Goal: Task Accomplishment & Management: Complete application form

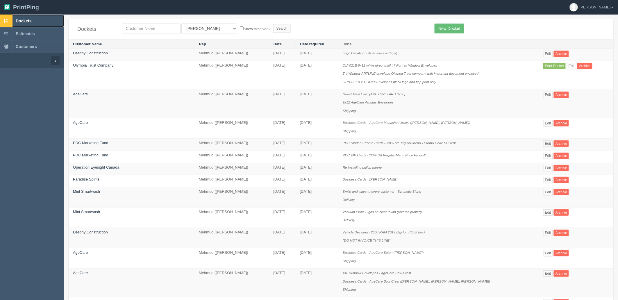
click at [38, 20] on link "Dockets" at bounding box center [32, 21] width 64 height 13
click at [102, 54] on link "Destiny Construction" at bounding box center [90, 53] width 35 height 4
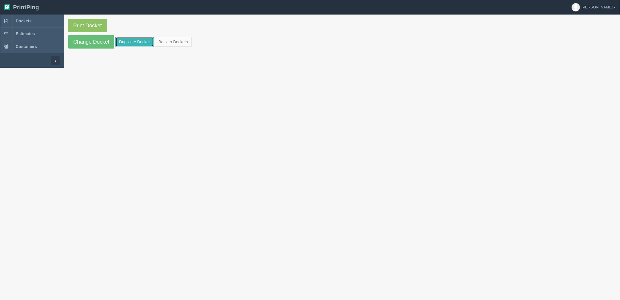
click at [126, 41] on link "Duplicate Docket" at bounding box center [134, 42] width 38 height 10
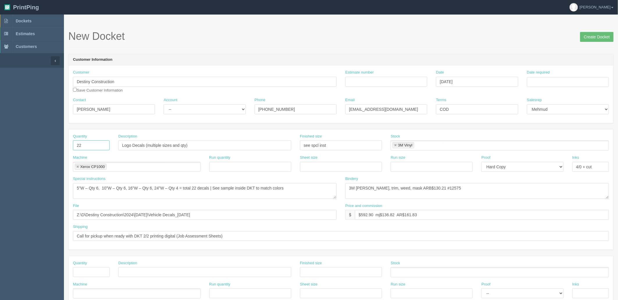
drag, startPoint x: 86, startPoint y: 144, endPoint x: -28, endPoint y: 125, distance: 115.6
click at [0, 125] on html "PrintPing Zack Edit account ( [PERSON_NAME][EMAIL_ADDRESS][DOMAIN_NAME] ) Logou…" at bounding box center [309, 264] width 618 height 528
drag, startPoint x: 89, startPoint y: 146, endPoint x: 98, endPoint y: 145, distance: 9.1
click at [89, 146] on input "22" at bounding box center [91, 145] width 37 height 10
drag, startPoint x: 77, startPoint y: 143, endPoint x: 34, endPoint y: 142, distance: 43.3
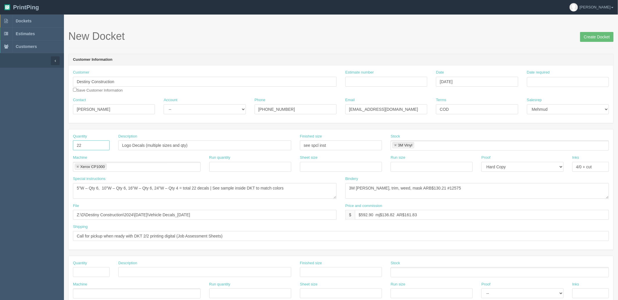
click at [34, 142] on section "Dockets Estimates Customers" at bounding box center [309, 272] width 618 height 514
type input "500"
click at [151, 146] on input "Destiny Contrcution - JARR" at bounding box center [204, 145] width 173 height 10
click at [188, 147] on input "Destiny Construction - JARR" at bounding box center [204, 145] width 173 height 10
type input "Destiny Construction - JARR sheets"
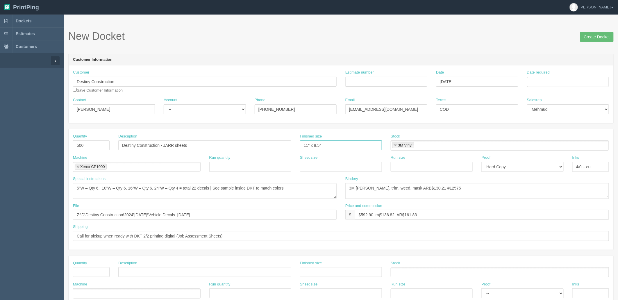
type input "11" x 8.5""
click at [396, 145] on link at bounding box center [395, 146] width 3 height 4
click at [406, 81] on input "Estimate number" at bounding box center [387, 82] width 82 height 10
paste input "092028"
type input "092028"
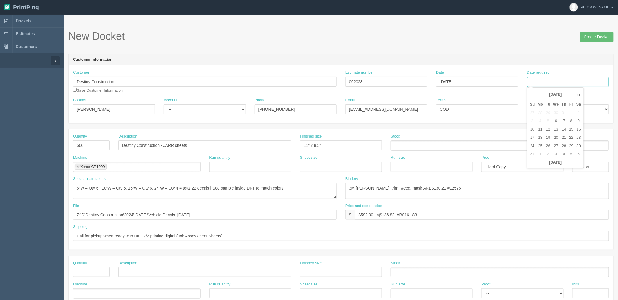
drag, startPoint x: 539, startPoint y: 82, endPoint x: 539, endPoint y: 101, distance: 18.9
click at [539, 82] on input "Date required" at bounding box center [568, 82] width 82 height 10
click at [548, 129] on td "12" at bounding box center [548, 129] width 7 height 8
type input "[DATE]"
drag, startPoint x: 430, startPoint y: 51, endPoint x: 293, endPoint y: 204, distance: 206.2
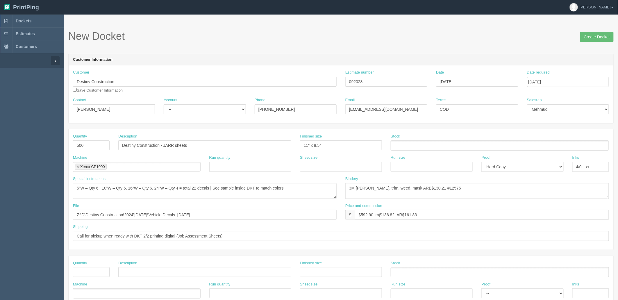
click at [429, 51] on form "New Docket Create Docket Customer Information Customer Destiny Construction Sav…" at bounding box center [341, 275] width 546 height 489
click at [415, 144] on ul at bounding box center [500, 145] width 218 height 10
click at [459, 144] on ul at bounding box center [500, 145] width 218 height 10
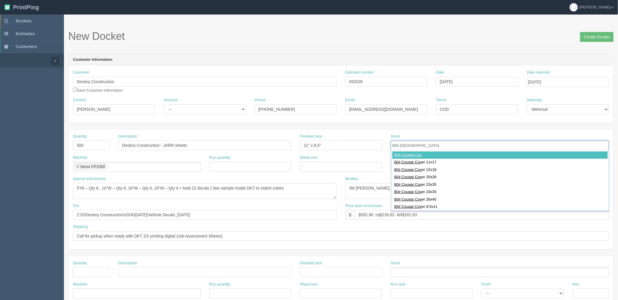
type input "80# Cougar Cover"
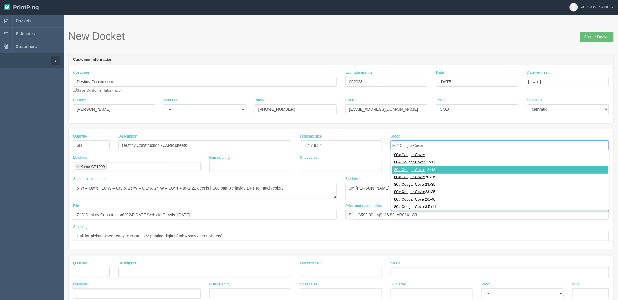
type input "80# Cougar Cover 12x18"
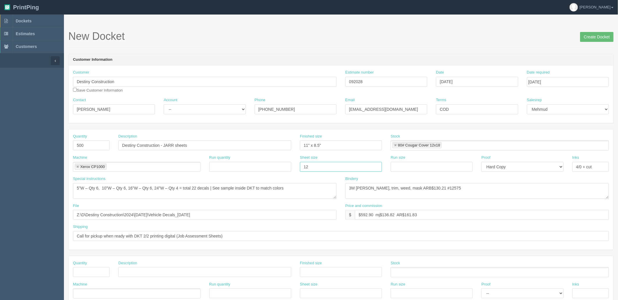
type input "12" x 18""
paste input "12" x 18""
type input "12" x 18""
type input "4/4"
type textarea "double sided, see sample inside docket for folding reference"
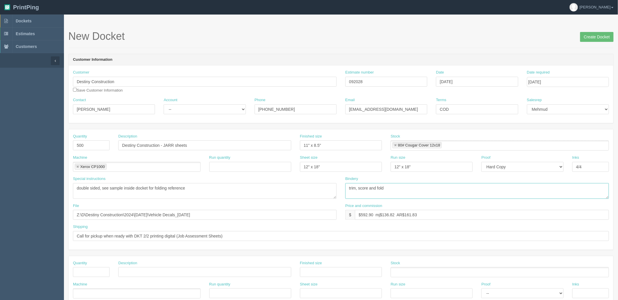
drag, startPoint x: 379, startPoint y: 188, endPoint x: 443, endPoint y: 276, distance: 109.5
click at [378, 188] on textarea "3M lam, trim, weed, mask ARB$130.21 #12575" at bounding box center [478, 191] width 264 height 16
type textarea "trim, score and trifold"
type input "files@allrush.ca "Destiny Construction - JARR Sheets""
click at [371, 213] on input "$" at bounding box center [482, 215] width 254 height 10
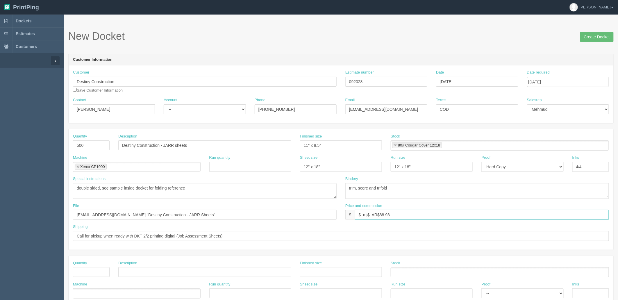
click at [360, 213] on input "$ mj$ AR$88.98" at bounding box center [482, 215] width 254 height 10
click at [382, 213] on input "$406.76 mj$ AR$88.98" at bounding box center [482, 215] width 254 height 10
type input "$406.76 mj$63.56 AR$88.98"
click at [212, 234] on input "Call for pickup when ready with DKT 1/2 (Stickers)" at bounding box center [341, 236] width 536 height 10
click at [207, 236] on input "Call for pickup when ready with DKT 1/2 (Stickers)" at bounding box center [341, 236] width 536 height 10
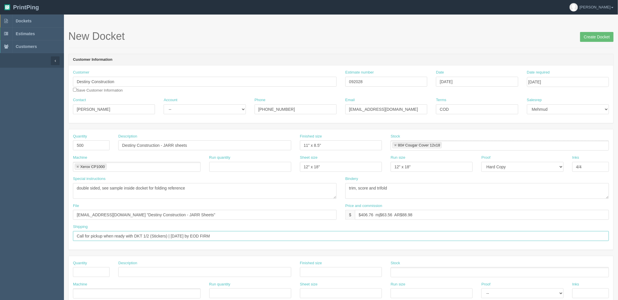
type input "Call for pickup when ready with DKT 1/2 (Stickers) | Tuesday by EOD FIRM"
click at [234, 188] on textarea "5”W – Qty 6, 10”W – Qty 6, 16”W – Qty 6, 24”W – Qty 4 = total 22 decals | See s…" at bounding box center [205, 191] width 264 height 16
click at [177, 106] on select "-- Existing Client Allrush Client Rep Client" at bounding box center [205, 109] width 82 height 10
select select "Allrush Client"
click at [164, 104] on select "-- Existing Client Allrush Client Rep Client" at bounding box center [205, 109] width 82 height 10
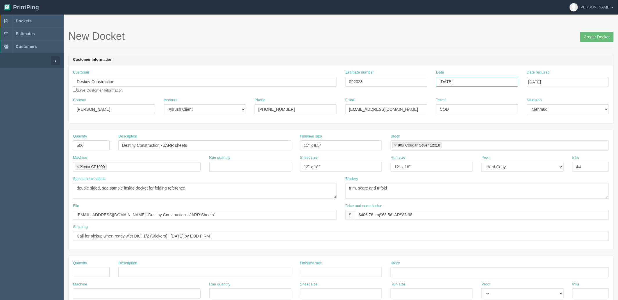
click at [483, 84] on input "[DATE]" at bounding box center [477, 82] width 82 height 10
click at [592, 37] on input "Create Docket" at bounding box center [596, 37] width 33 height 10
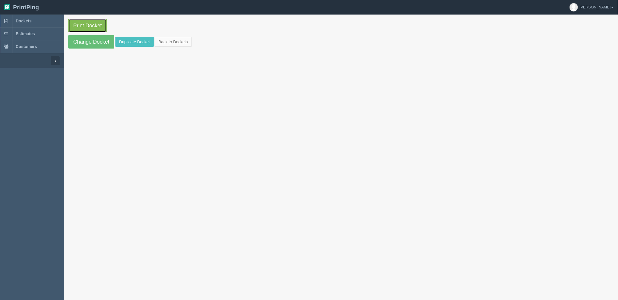
click at [92, 21] on link "Print Docket" at bounding box center [87, 25] width 38 height 13
click at [33, 19] on link "Dockets" at bounding box center [32, 21] width 64 height 13
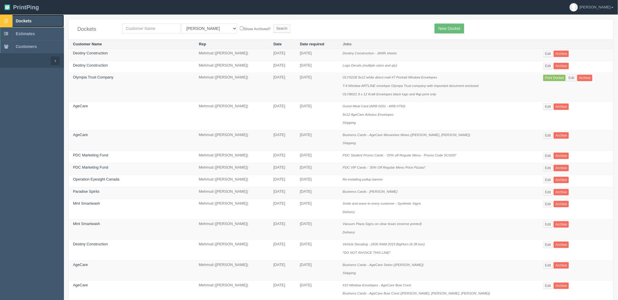
drag, startPoint x: 42, startPoint y: 18, endPoint x: 31, endPoint y: 26, distance: 13.9
click at [42, 18] on link "Dockets" at bounding box center [32, 21] width 64 height 13
click at [34, 20] on link "Dockets" at bounding box center [32, 21] width 64 height 13
click at [36, 17] on link "Dockets" at bounding box center [32, 21] width 64 height 13
click at [42, 21] on link "Dockets" at bounding box center [32, 21] width 64 height 13
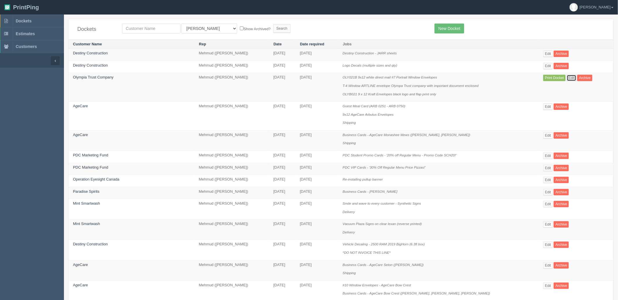
click at [567, 80] on link "Edit" at bounding box center [572, 78] width 10 height 6
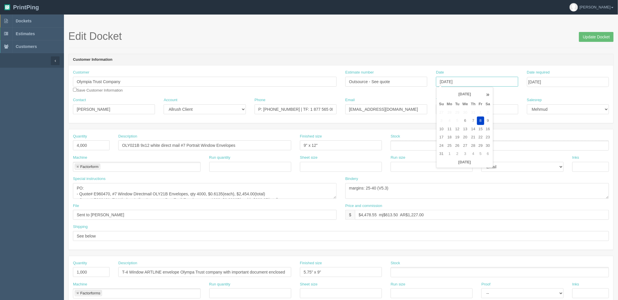
click at [498, 83] on input "[DATE]" at bounding box center [477, 82] width 82 height 10
click at [450, 127] on td "11" at bounding box center [450, 129] width 8 height 8
type input "[DATE]"
click at [495, 34] on h1 "Edit Docket Update Docket" at bounding box center [341, 37] width 546 height 12
click at [587, 36] on input "Update Docket" at bounding box center [596, 37] width 35 height 10
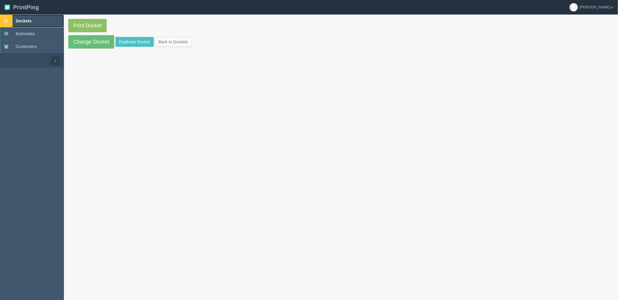
click at [39, 19] on link "Dockets" at bounding box center [32, 21] width 64 height 13
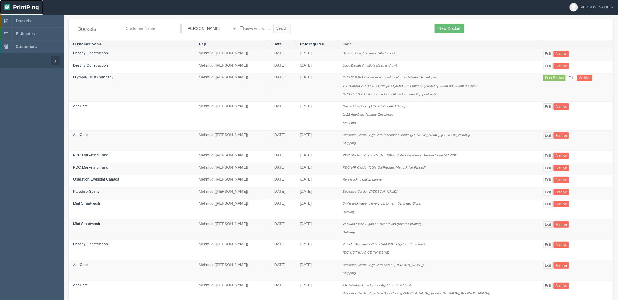
click at [36, 14] on link "PrintPing" at bounding box center [21, 7] width 43 height 15
click at [160, 24] on input "text" at bounding box center [151, 29] width 58 height 10
type input "belt"
click at [273, 24] on input "Search" at bounding box center [281, 28] width 17 height 9
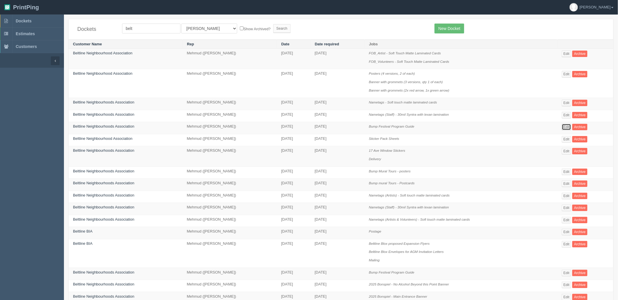
click at [565, 127] on link "Edit" at bounding box center [567, 127] width 10 height 6
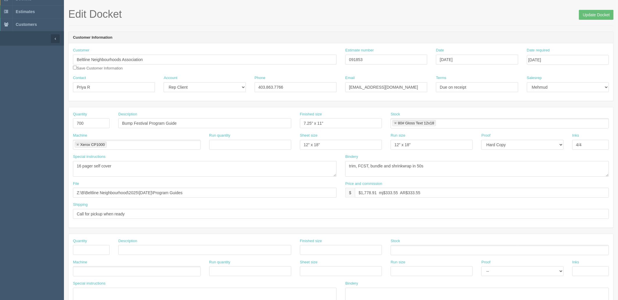
scroll to position [32, 0]
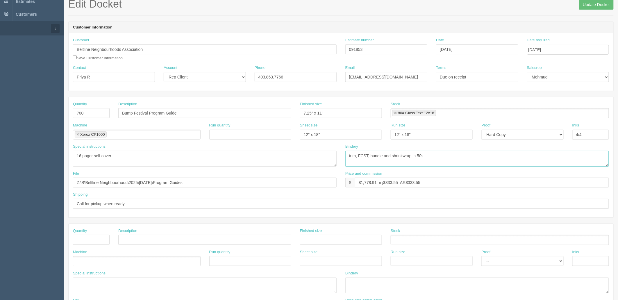
click at [453, 161] on textarea "trim, FCST, bundle and shrinkwrap in 50s" at bounding box center [478, 159] width 264 height 16
drag, startPoint x: 376, startPoint y: 48, endPoint x: 201, endPoint y: 136, distance: 195.6
click at [231, 48] on div "Customer Beltline Neighbourhoods Association Save Customer Information Estimate…" at bounding box center [341, 52] width 545 height 28
click at [378, 48] on input "091853" at bounding box center [387, 49] width 82 height 10
drag, startPoint x: 398, startPoint y: 47, endPoint x: 203, endPoint y: 45, distance: 195.1
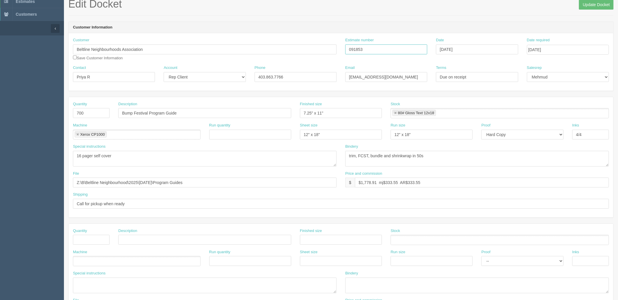
click at [205, 47] on div "Customer Beltline Neighbourhoods Association Save Customer Information Estimate…" at bounding box center [341, 52] width 545 height 28
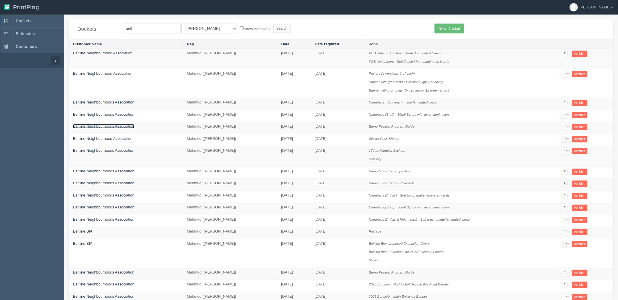
click at [105, 128] on link "Beltline Neighbourhoods Association" at bounding box center [103, 126] width 61 height 4
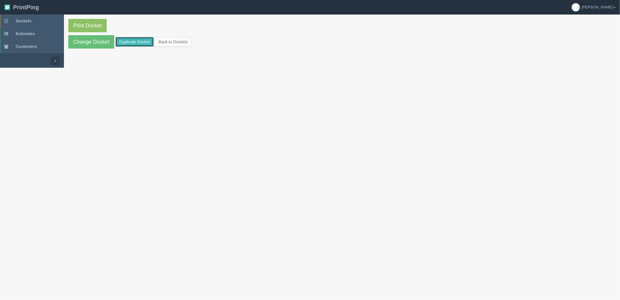
click at [136, 43] on link "Duplicate Docket" at bounding box center [134, 42] width 38 height 10
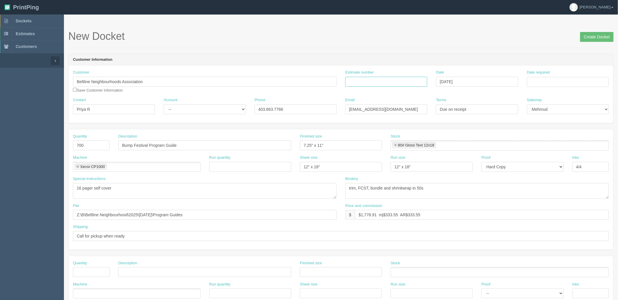
drag, startPoint x: 408, startPoint y: 80, endPoint x: 436, endPoint y: 86, distance: 28.7
click at [408, 80] on input "Estimate number" at bounding box center [387, 82] width 82 height 10
paste input "091853"
type input "091853"
click at [539, 81] on input "Date required" at bounding box center [568, 82] width 82 height 10
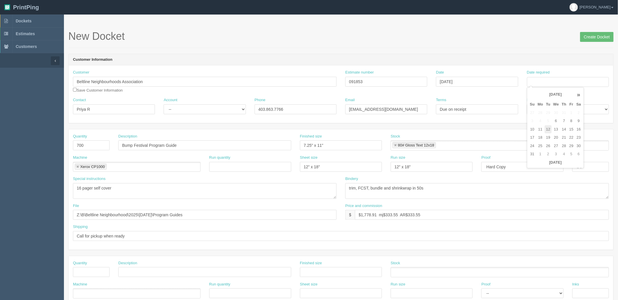
click at [550, 131] on td "12" at bounding box center [548, 129] width 7 height 8
click at [560, 130] on td "13" at bounding box center [556, 129] width 8 height 8
type input "[DATE]"
click at [351, 52] on form "New Docket Create Docket Customer Information Customer Beltline Neighbourhoods …" at bounding box center [341, 275] width 546 height 489
click at [204, 107] on select "-- Existing Client Allrush Client Rep Client" at bounding box center [205, 109] width 82 height 10
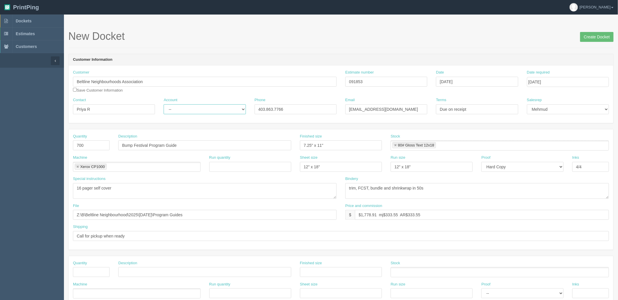
select select "Rep Client"
click at [164, 104] on select "-- Existing Client Allrush Client Rep Client" at bounding box center [205, 109] width 82 height 10
drag, startPoint x: 10, startPoint y: 132, endPoint x: -63, endPoint y: 124, distance: 73.7
click at [0, 124] on html "PrintPing Zack Edit account ( [PERSON_NAME][EMAIL_ADDRESS][DOMAIN_NAME] ) Logou…" at bounding box center [309, 264] width 618 height 528
type input "600"
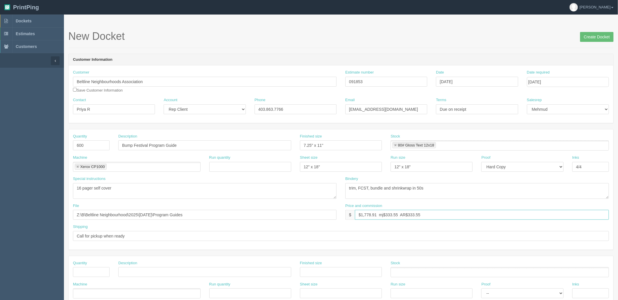
drag, startPoint x: 364, startPoint y: 215, endPoint x: 620, endPoint y: 170, distance: 259.6
click at [618, 170] on html "PrintPing Zack Edit account ( [PERSON_NAME][EMAIL_ADDRESS][DOMAIN_NAME] ) Logou…" at bounding box center [309, 264] width 618 height 528
paste input "291.23"
type input "$1,553.23 mj$291.23 AR$291.23"
click at [224, 214] on input "Z:\B\Beltline Neighbourhood\2025\July 2025\Program Guides" at bounding box center [205, 215] width 264 height 10
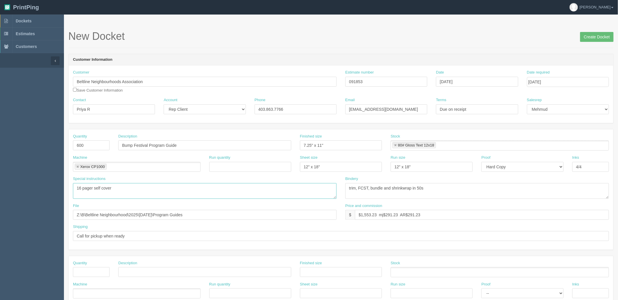
click at [195, 188] on textarea "16 pager self cover" at bounding box center [205, 191] width 264 height 16
type textarea "16 pager self cover | **Exact rerun, see sample inside DKT**"
click at [591, 36] on input "Create Docket" at bounding box center [596, 37] width 33 height 10
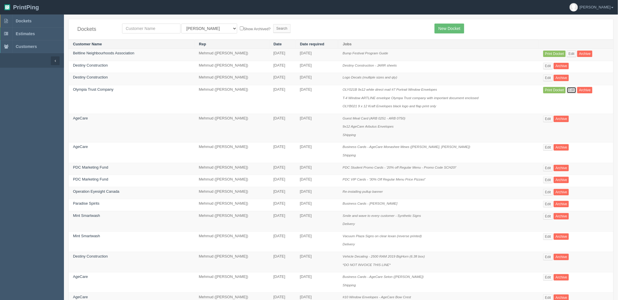
click at [567, 90] on link "Edit" at bounding box center [572, 90] width 10 height 6
click at [569, 90] on link "Edit" at bounding box center [572, 90] width 10 height 6
click at [568, 92] on link "Edit" at bounding box center [572, 90] width 10 height 6
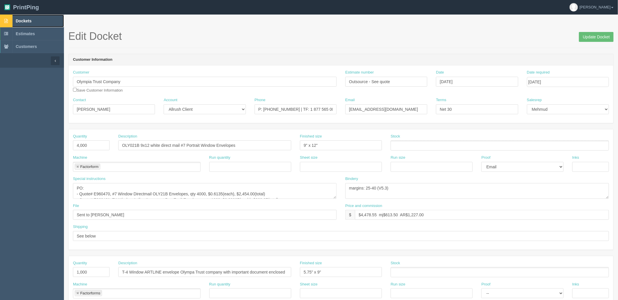
click at [24, 19] on span "Dockets" at bounding box center [24, 21] width 16 height 5
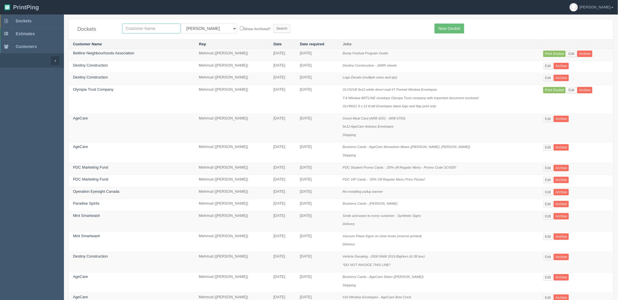
click at [176, 29] on input "text" at bounding box center [151, 29] width 58 height 10
type input "olympia"
click at [273, 24] on input "Search" at bounding box center [281, 28] width 17 height 9
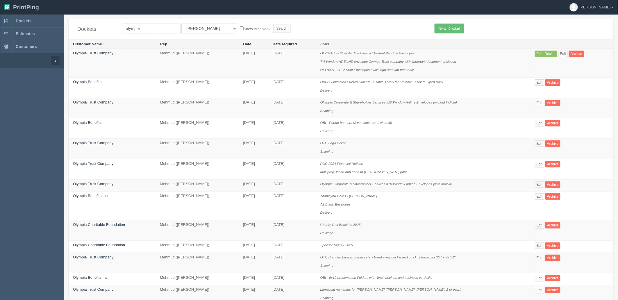
scroll to position [196, 0]
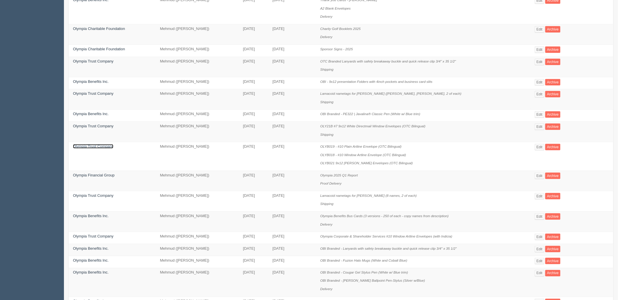
click at [106, 149] on link "Olympia Trust Company" at bounding box center [93, 146] width 40 height 4
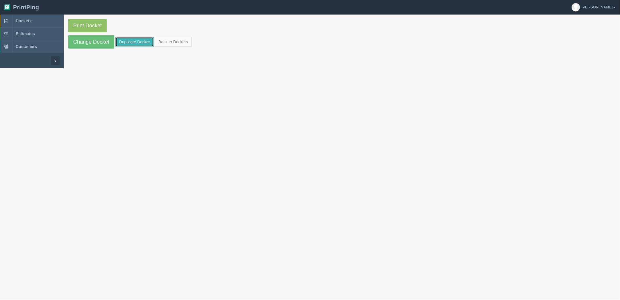
click at [128, 42] on link "Duplicate Docket" at bounding box center [134, 42] width 38 height 10
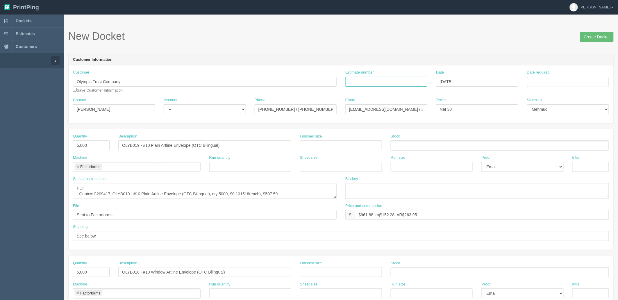
click at [383, 79] on input "Estimate number" at bounding box center [387, 82] width 82 height 10
type input "Outsource - See quotesheet"
click at [40, 22] on link "Dockets" at bounding box center [32, 21] width 64 height 13
click at [556, 81] on input "Date required" at bounding box center [568, 82] width 82 height 10
click at [548, 147] on td "26" at bounding box center [548, 146] width 7 height 8
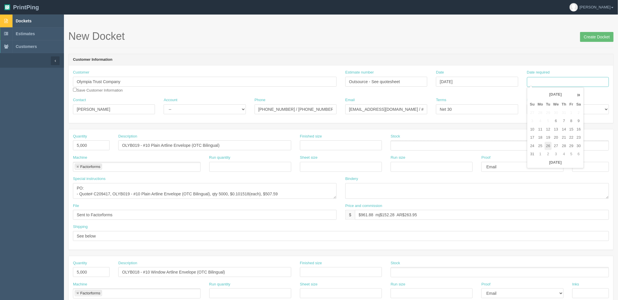
type input "[DATE]"
click at [387, 56] on header "Customer Information" at bounding box center [341, 60] width 545 height 12
click at [193, 113] on select "-- Existing Client Allrush Client Rep Client" at bounding box center [205, 109] width 82 height 10
select select "Allrush Client"
click at [164, 104] on select "-- Existing Client Allrush Client Rep Client" at bounding box center [205, 109] width 82 height 10
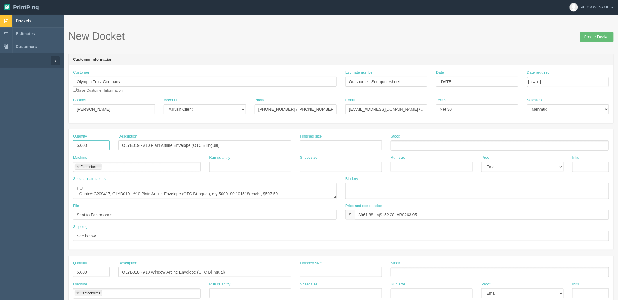
drag, startPoint x: 95, startPoint y: 145, endPoint x: -49, endPoint y: 120, distance: 145.7
click at [0, 120] on html "PrintPing Zack Edit account ( [PERSON_NAME][EMAIL_ADDRESS][DOMAIN_NAME] ) Logou…" at bounding box center [309, 264] width 618 height 528
type input "1,000"
click at [229, 144] on input "OLYB019 - #10 Plain Artline Envelope (OTC Bilingual)" at bounding box center [204, 145] width 173 height 10
click at [299, 194] on textarea "PO: - Quote# C209417, OLYB019 - #10 Plain Artline Envelope (OTC Bilingual), qty…" at bounding box center [205, 191] width 264 height 16
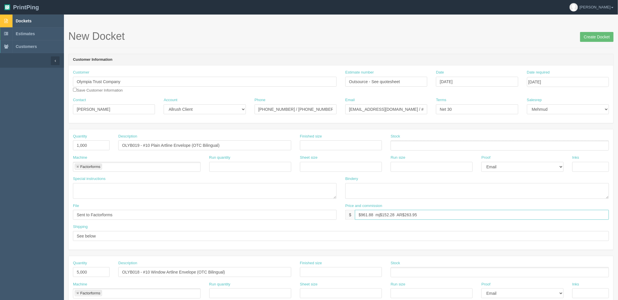
drag, startPoint x: 432, startPoint y: 215, endPoint x: 166, endPoint y: 206, distance: 266.2
click at [167, 206] on div "File Sent to Factorforms Price and commission $ $961.88 mj$152.28 AR$263.95" at bounding box center [341, 213] width 545 height 21
type input "$296.51 mj$46.94 AR$81.36"
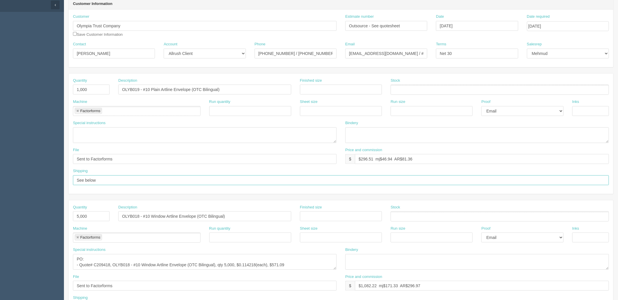
scroll to position [65, 0]
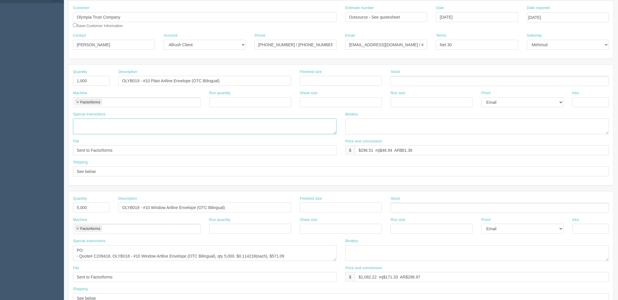
click at [119, 127] on textarea "PO: - Quote# C209417, OLYB019 - #10 Plain Artline Envelope (OTC Bilingual), qty…" at bounding box center [205, 127] width 264 height 16
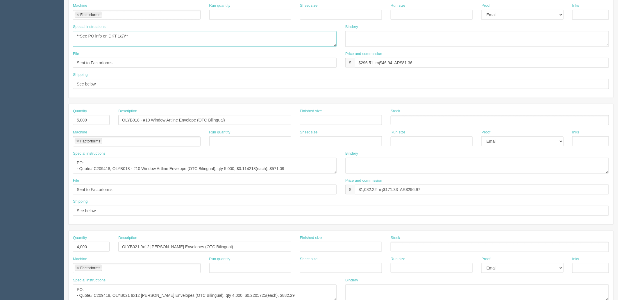
scroll to position [161, 0]
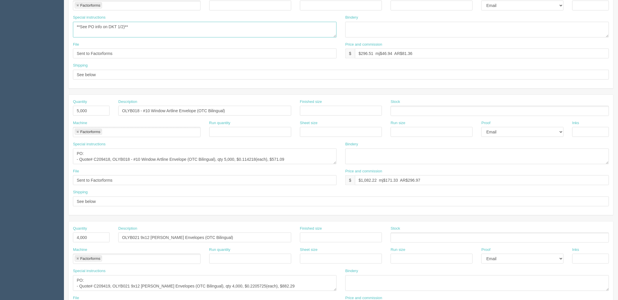
type textarea "**See PO info on DKT 1/2)**"
click at [145, 158] on textarea "PO: - Quote# C209418, OLYB018 - #10 Window Artline Envelope (OTC Bilingual), qt…" at bounding box center [205, 157] width 264 height 16
paste textarea "**See PO info on DKT 1/2)**"
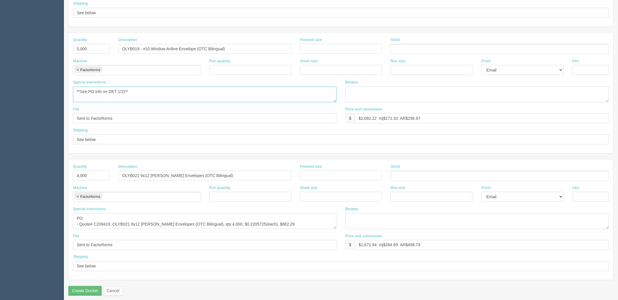
scroll to position [228, 0]
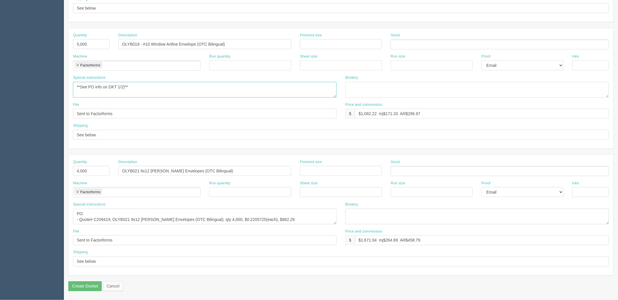
type textarea "**See PO info on DKT 1/2)**"
click at [131, 220] on textarea "PO: - Quote# C209419, OLYB021 9x12 Nat Kraft Envelopes (OTC Bilingual), qty 4,0…" at bounding box center [205, 217] width 264 height 16
paste textarea "**See PO info on DKT 1/2)**"
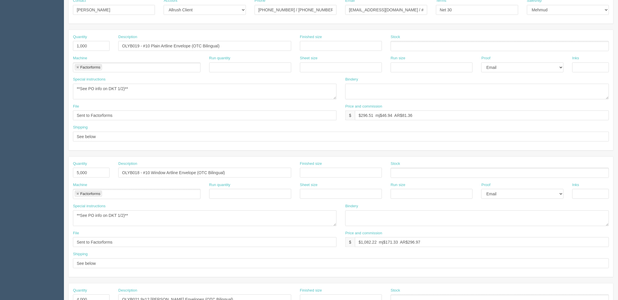
scroll to position [99, 0]
type textarea "**See PO info on DKT 1/2)**"
drag, startPoint x: 5, startPoint y: 162, endPoint x: -16, endPoint y: 158, distance: 21.5
click at [0, 158] on html "PrintPing Zack Edit account ( zack@allrush.ca ) Logout Dockets Estimates" at bounding box center [309, 165] width 618 height 528
type input "6,000"
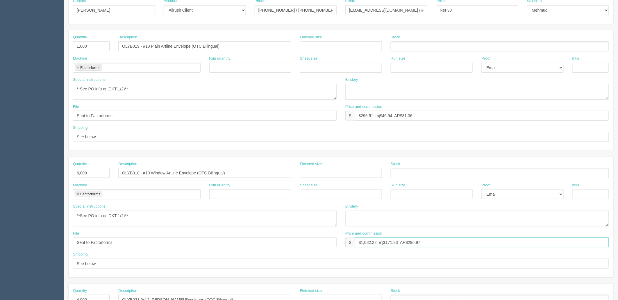
drag, startPoint x: 361, startPoint y: 242, endPoint x: 529, endPoint y: 242, distance: 167.5
click at [529, 242] on input "$1,082.22 mj$171.33 AR$296.97" at bounding box center [482, 243] width 254 height 10
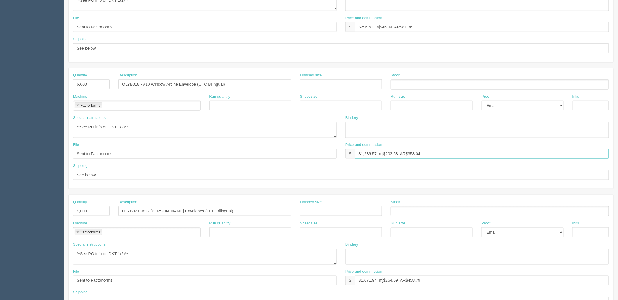
scroll to position [196, 0]
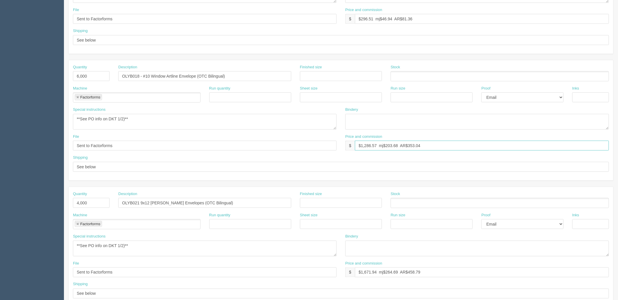
type input "$1,286.57 mj$203.68 AR$353.04"
drag, startPoint x: -228, startPoint y: 203, endPoint x: -236, endPoint y: 201, distance: 8.1
click at [0, 201] on html "PrintPing Zack Edit account ( zack@allrush.ca ) Logout Dockets Estimates" at bounding box center [309, 68] width 618 height 528
type input "1,000"
click at [138, 205] on input "OLYB021 9x12 Nat Kraft Envelopes (OTC Bilingual)" at bounding box center [204, 203] width 173 height 10
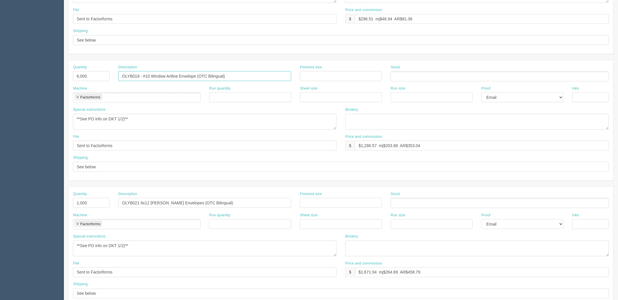
drag, startPoint x: 86, startPoint y: 72, endPoint x: 70, endPoint y: 72, distance: 15.4
click at [70, 72] on div "Quantity 6,000 Description OLYB018 - #10 Window Artline Envelope (OTC Bilingual…" at bounding box center [341, 75] width 545 height 21
drag, startPoint x: 138, startPoint y: 203, endPoint x: 56, endPoint y: 192, distance: 82.4
click at [54, 192] on section "Dockets Estimates Customers" at bounding box center [309, 76] width 618 height 514
drag, startPoint x: 233, startPoint y: 73, endPoint x: 38, endPoint y: 64, distance: 195.6
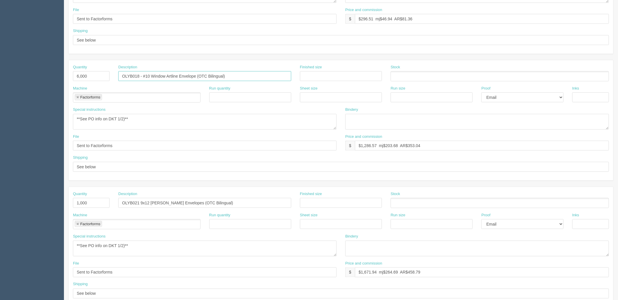
click at [39, 64] on section "Dockets Estimates Customers" at bounding box center [309, 76] width 618 height 514
drag, startPoint x: 175, startPoint y: 195, endPoint x: 27, endPoint y: 179, distance: 148.9
click at [27, 179] on section "Dockets Estimates Customers" at bounding box center [309, 76] width 618 height 514
paste input "18 - #10 Window Artline Envelope"
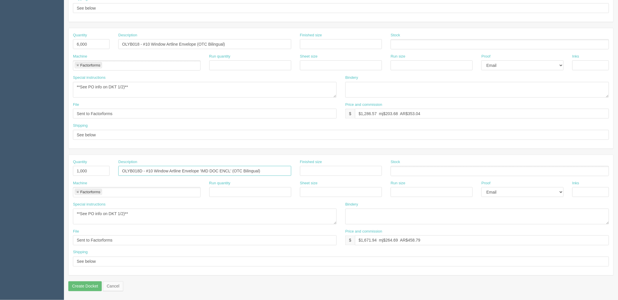
type input "OLYB018D - #10 Window Artline Envelope 'IMD DOC ENCL' (OTC Bilingual)"
drag, startPoint x: 362, startPoint y: 240, endPoint x: 559, endPoint y: 238, distance: 196.3
click at [559, 238] on input "$1,671.94 mj$264.69 AR$458.79" at bounding box center [482, 241] width 254 height 10
type input "$326.58 mj$51.70 AR$89.62"
click at [130, 263] on input "See below" at bounding box center [341, 262] width 536 height 10
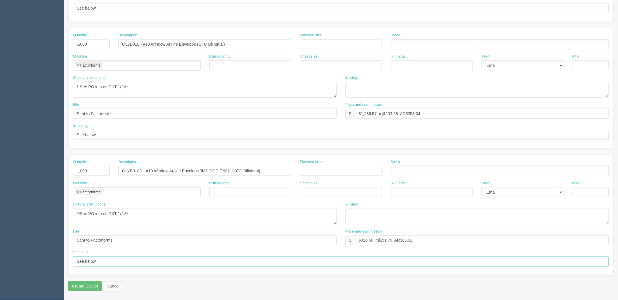
drag, startPoint x: 136, startPoint y: 262, endPoint x: -67, endPoint y: 256, distance: 202.8
click at [0, 256] on html "PrintPing Zack Edit account ( zack@allrush.ca ) Logout Dockets Estimates" at bounding box center [309, 36] width 618 height 528
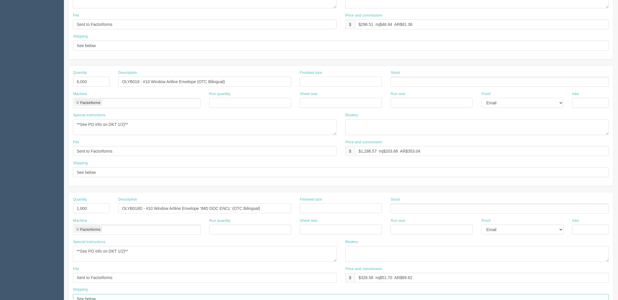
scroll to position [131, 0]
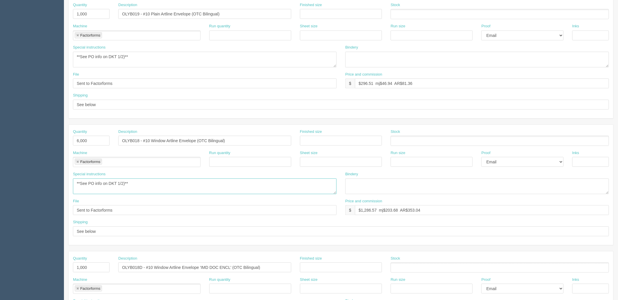
click at [162, 186] on textarea "PO: - Quote# C209418, OLYB018 - #10 Window Artline Envelope (OTC Bilingual), qt…" at bounding box center [205, 187] width 264 height 16
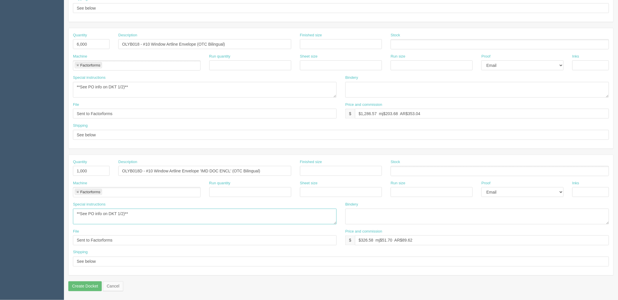
click at [147, 214] on textarea "PO: - Quote# C209419, OLYB021 9x12 Nat Kraft Envelopes (OTC Bilingual), qty 4,0…" at bounding box center [205, 217] width 264 height 16
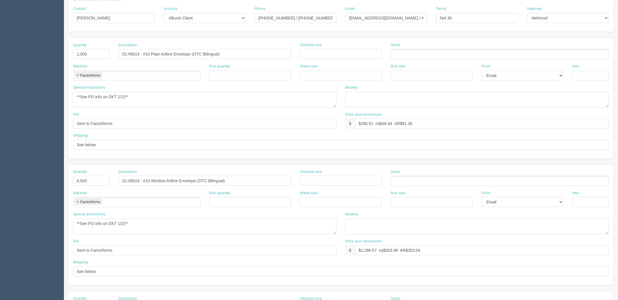
scroll to position [0, 0]
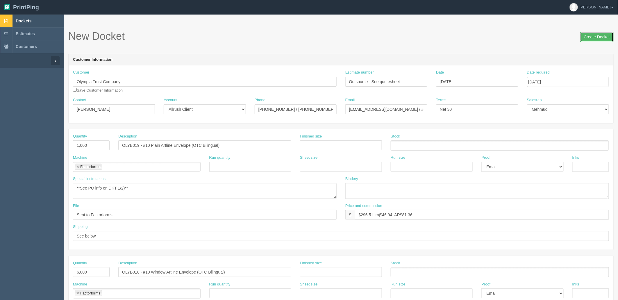
click at [599, 35] on input "Create Docket" at bounding box center [596, 37] width 33 height 10
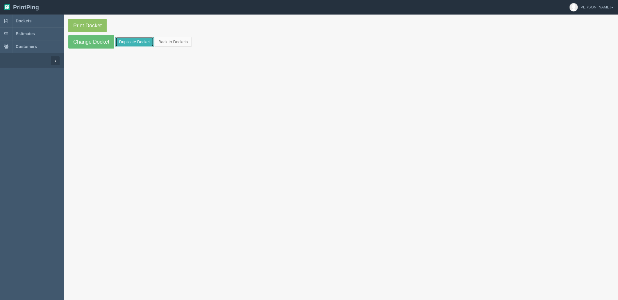
click at [136, 40] on link "Duplicate Docket" at bounding box center [134, 42] width 38 height 10
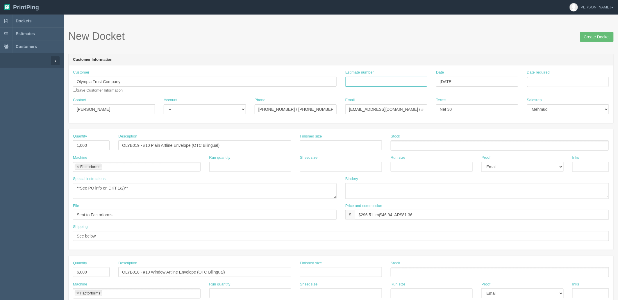
click at [388, 80] on input "Estimate number" at bounding box center [387, 82] width 82 height 10
type input "Shipping"
click at [546, 145] on td "26" at bounding box center [548, 146] width 7 height 8
type input "[DATE]"
click at [450, 60] on header "Customer Information" at bounding box center [341, 60] width 545 height 12
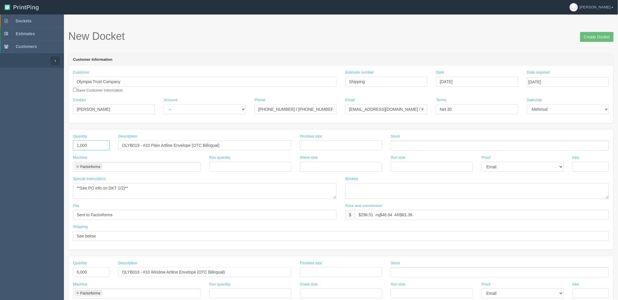
drag, startPoint x: 86, startPoint y: 144, endPoint x: -27, endPoint y: 138, distance: 113.0
click at [0, 138] on html "PrintPing Zack Edit account ( [PERSON_NAME][EMAIL_ADDRESS][DOMAIN_NAME] ) Logou…" at bounding box center [309, 264] width 618 height 528
type input "1"
type input "Shipping (Envelopes)"
click at [77, 166] on link at bounding box center [77, 167] width 3 height 4
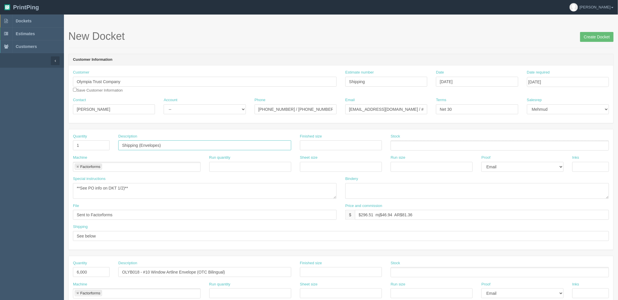
type input "Shipping (Envelopes)"
type input "Shipping"
drag, startPoint x: 162, startPoint y: 185, endPoint x: -172, endPoint y: 156, distance: 335.4
click at [0, 156] on html "PrintPing Zack Edit account ( [PERSON_NAME][EMAIL_ADDRESS][DOMAIN_NAME] ) Logou…" at bounding box center [309, 264] width 618 height 528
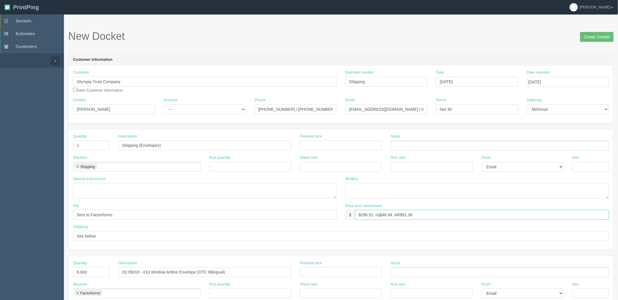
drag, startPoint x: 238, startPoint y: 193, endPoint x: 29, endPoint y: 172, distance: 209.3
click at [29, 172] on section "Dockets Estimates Customers" at bounding box center [309, 272] width 618 height 514
type input "$25 mj$0 AR$5"
drag, startPoint x: 41, startPoint y: 94, endPoint x: 20, endPoint y: 94, distance: 21.5
click at [21, 94] on section "Dockets Estimates Customers" at bounding box center [309, 272] width 618 height 514
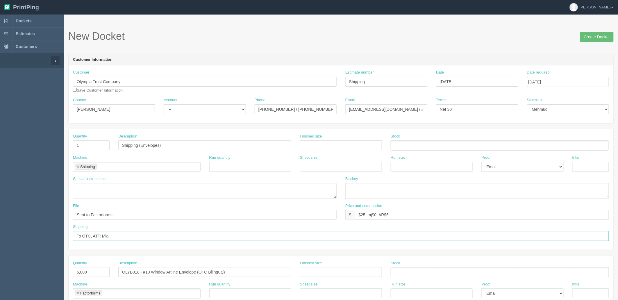
click at [136, 236] on input "To OTC, ATT: Mia" at bounding box center [341, 236] width 536 height 10
paste input "Voit"
type input "To OTC, ATT: Mia Voit"
drag, startPoint x: 124, startPoint y: 214, endPoint x: -118, endPoint y: 199, distance: 242.4
click at [0, 199] on html "PrintPing Zack Edit account ( zack@allrush.ca ) Logout Dockets Estimates" at bounding box center [309, 264] width 618 height 528
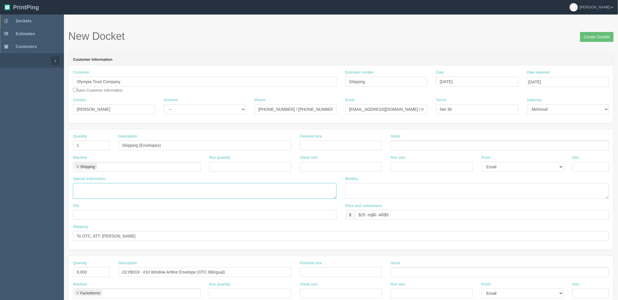
click at [85, 187] on textarea "**See PO info on DKT 1/2)**" at bounding box center [205, 191] width 264 height 16
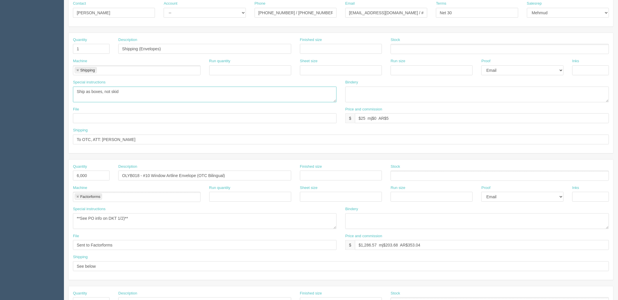
scroll to position [97, 0]
type textarea "Ship as boxes, not skid"
click at [19, 173] on section "Dockets Estimates Customers" at bounding box center [309, 175] width 618 height 514
drag, startPoint x: 238, startPoint y: 173, endPoint x: 102, endPoint y: 223, distance: 144.8
click at [3, 176] on section "Dockets Estimates Customers" at bounding box center [309, 175] width 618 height 514
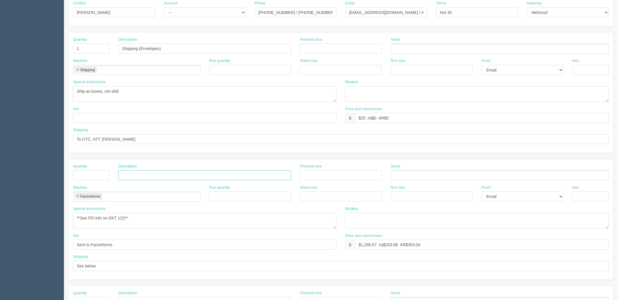
click at [78, 196] on link at bounding box center [77, 197] width 3 height 4
drag, startPoint x: 26, startPoint y: 219, endPoint x: 2, endPoint y: 238, distance: 31.3
click at [0, 219] on html "PrintPing Zack Edit account ( zack@allrush.ca ) Logout Dockets Estimates" at bounding box center [309, 167] width 618 height 528
drag, startPoint x: 57, startPoint y: 243, endPoint x: -57, endPoint y: 236, distance: 113.6
click at [0, 236] on html "PrintPing Zack Edit account ( zack@allrush.ca ) Logout Dockets Estimates" at bounding box center [309, 167] width 618 height 528
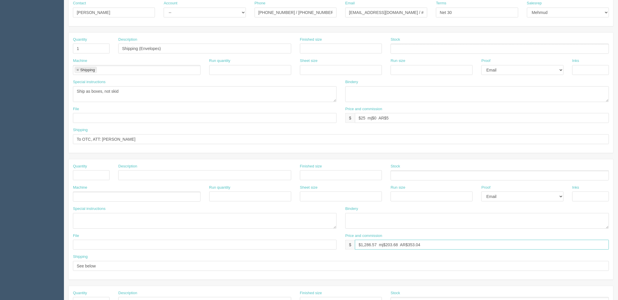
drag, startPoint x: 434, startPoint y: 247, endPoint x: 152, endPoint y: 241, distance: 281.6
click at [147, 247] on div "File Price and commission $ $1,286.57 mj$203.68 AR$353.04" at bounding box center [341, 243] width 545 height 21
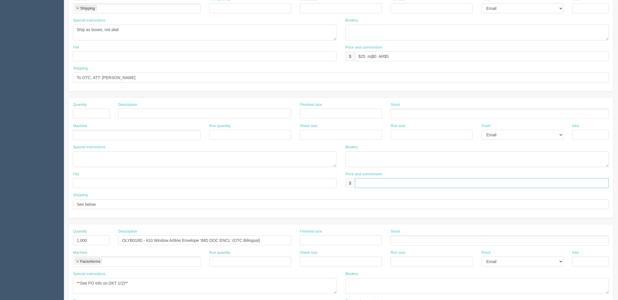
scroll to position [161, 0]
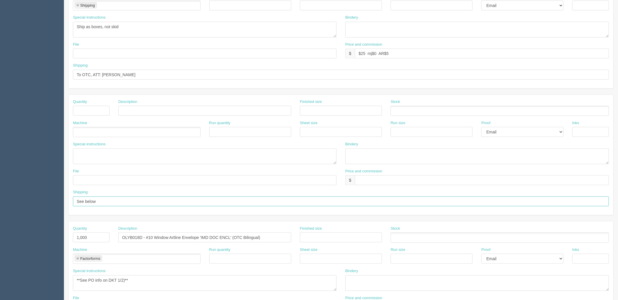
drag, startPoint x: 108, startPoint y: 199, endPoint x: 22, endPoint y: 199, distance: 85.5
click at [22, 199] on section "Dockets Estimates Customers" at bounding box center [309, 110] width 618 height 514
drag, startPoint x: 88, startPoint y: 234, endPoint x: 99, endPoint y: 240, distance: 12.5
click at [33, 239] on section "Dockets Estimates Customers" at bounding box center [309, 110] width 618 height 514
drag, startPoint x: 259, startPoint y: 237, endPoint x: 6, endPoint y: 211, distance: 254.6
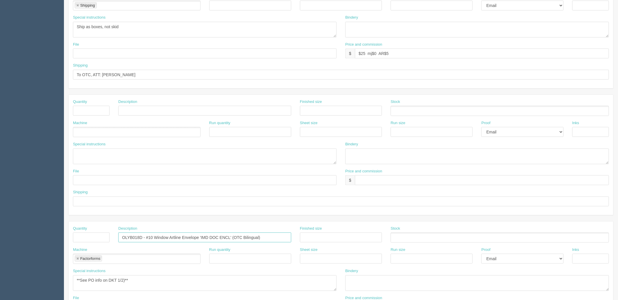
click at [6, 211] on section "Dockets Estimates Customers" at bounding box center [309, 110] width 618 height 514
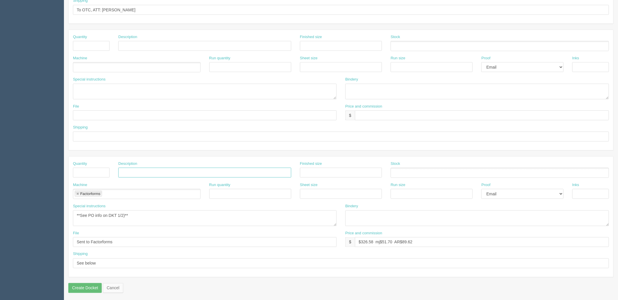
scroll to position [228, 0]
click at [77, 191] on link at bounding box center [77, 192] width 3 height 4
click at [0, 217] on html "PrintPing Zack Edit account ( zack@allrush.ca ) Logout Dockets Estimates" at bounding box center [309, 36] width 618 height 528
drag, startPoint x: 117, startPoint y: 238, endPoint x: -3, endPoint y: 238, distance: 121.0
click at [0, 238] on html "PrintPing Zack Edit account ( zack@allrush.ca ) Logout Dockets Estimates" at bounding box center [309, 36] width 618 height 528
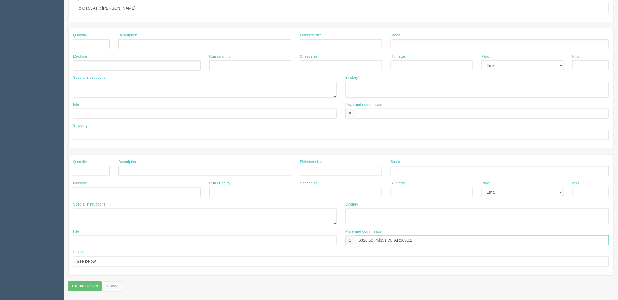
drag, startPoint x: 414, startPoint y: 237, endPoint x: 51, endPoint y: 239, distance: 363.5
click at [51, 239] on section "Dockets Estimates Customers" at bounding box center [309, 44] width 618 height 514
drag, startPoint x: 62, startPoint y: 262, endPoint x: -99, endPoint y: 248, distance: 161.1
click at [0, 248] on html "PrintPing Zack Edit account ( zack@allrush.ca ) Logout Dockets Estimates" at bounding box center [309, 36] width 618 height 528
click at [496, 193] on select "-- Email Hard Copy" at bounding box center [523, 192] width 82 height 10
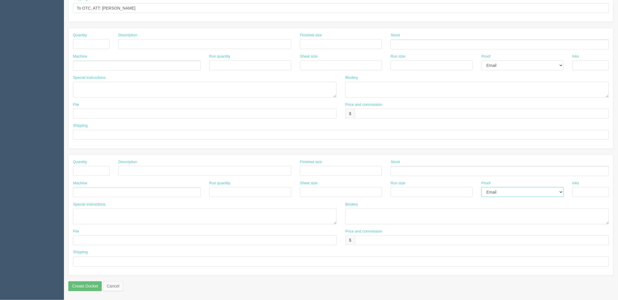
select select
click at [482, 187] on select "-- Email Hard Copy" at bounding box center [523, 192] width 82 height 10
click at [508, 67] on select "-- Email Hard Copy" at bounding box center [523, 65] width 82 height 10
select select
click at [482, 60] on select "-- Email Hard Copy" at bounding box center [523, 65] width 82 height 10
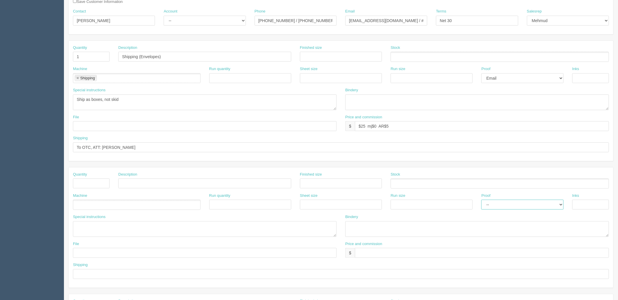
scroll to position [0, 0]
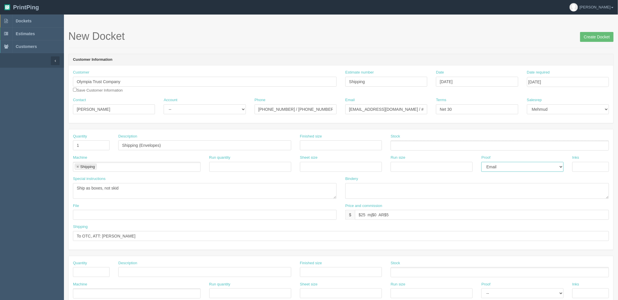
drag, startPoint x: 497, startPoint y: 165, endPoint x: 501, endPoint y: 171, distance: 7.3
click at [500, 166] on select "-- Email Hard Copy" at bounding box center [523, 167] width 82 height 10
select select
click at [482, 162] on select "-- Email Hard Copy" at bounding box center [523, 167] width 82 height 10
click at [591, 36] on input "Create Docket" at bounding box center [596, 37] width 33 height 10
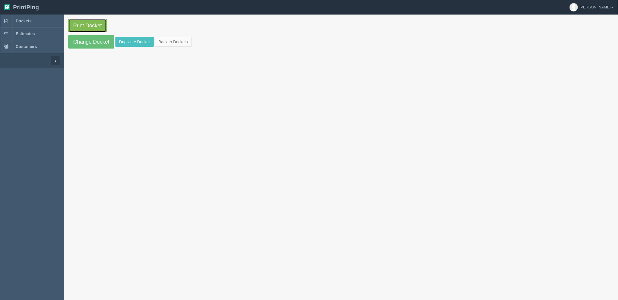
click at [91, 26] on link "Print Docket" at bounding box center [87, 25] width 38 height 13
click at [37, 21] on link "Dockets" at bounding box center [32, 21] width 64 height 13
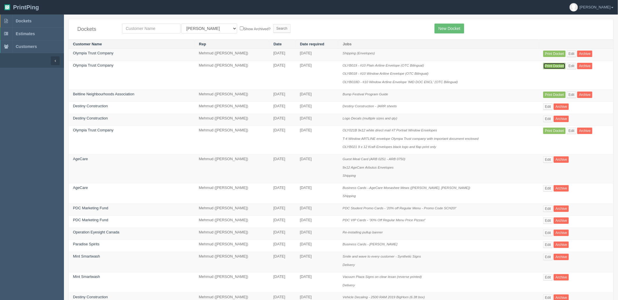
click at [553, 65] on link "Print Docket" at bounding box center [555, 66] width 22 height 6
click at [547, 131] on link "Print Docket" at bounding box center [555, 131] width 22 height 6
click at [40, 20] on link "Dockets" at bounding box center [32, 21] width 64 height 13
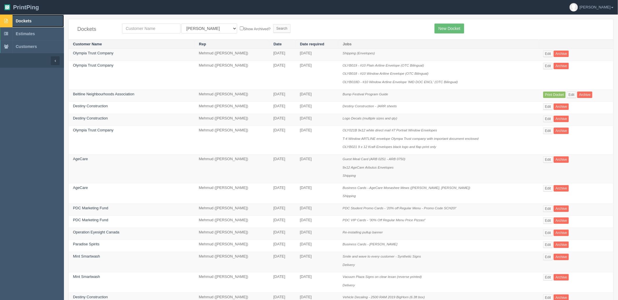
drag, startPoint x: 36, startPoint y: 19, endPoint x: 13, endPoint y: 24, distance: 23.1
click at [36, 19] on link "Dockets" at bounding box center [32, 21] width 64 height 13
click at [34, 21] on link "Dockets" at bounding box center [32, 21] width 64 height 13
click at [544, 92] on link "Print Docket" at bounding box center [555, 95] width 22 height 6
click at [23, 17] on link "Dockets" at bounding box center [32, 21] width 64 height 13
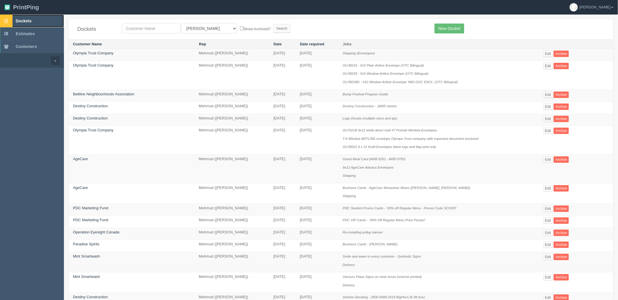
click at [30, 19] on span "Dockets" at bounding box center [24, 21] width 16 height 5
click at [137, 27] on input "text" at bounding box center [151, 29] width 58 height 10
type input "alberta views"
click at [273, 24] on input "Search" at bounding box center [281, 28] width 17 height 9
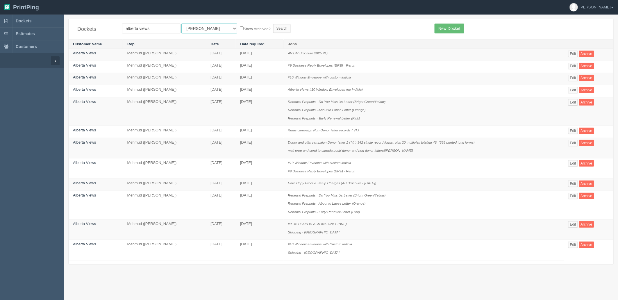
click at [193, 29] on select "All Users [PERSON_NAME] Test 1 [PERSON_NAME] [PERSON_NAME] [PERSON_NAME] France…" at bounding box center [209, 29] width 56 height 10
select select "8"
click at [181, 24] on select "All Users [PERSON_NAME] Test 1 [PERSON_NAME] [PERSON_NAME] [PERSON_NAME] France…" at bounding box center [209, 29] width 56 height 10
click at [273, 25] on input "Search" at bounding box center [281, 28] width 17 height 9
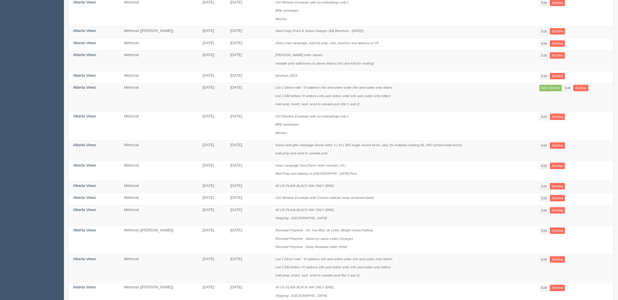
scroll to position [194, 0]
click at [546, 147] on link "Edit" at bounding box center [545, 145] width 10 height 6
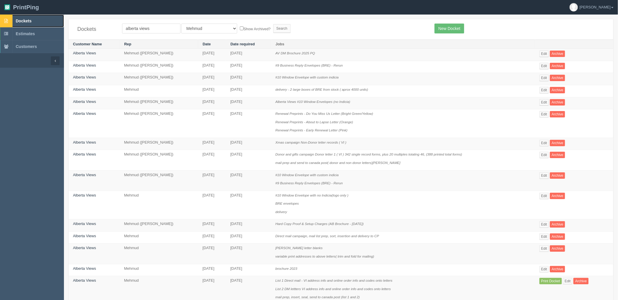
click at [45, 23] on link "Dockets" at bounding box center [32, 21] width 64 height 13
